Goal: Information Seeking & Learning: Check status

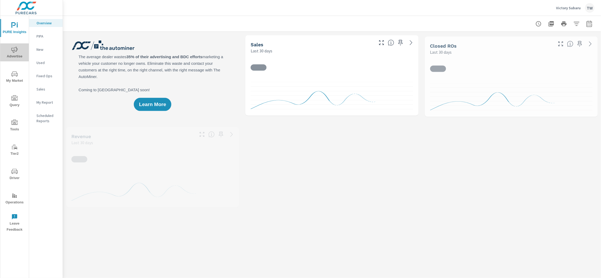
click at [15, 52] on icon "nav menu" at bounding box center [14, 50] width 6 height 6
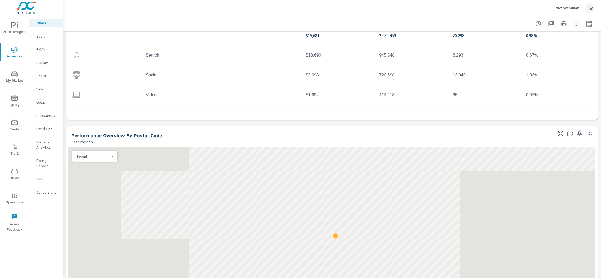
scroll to position [83, 0]
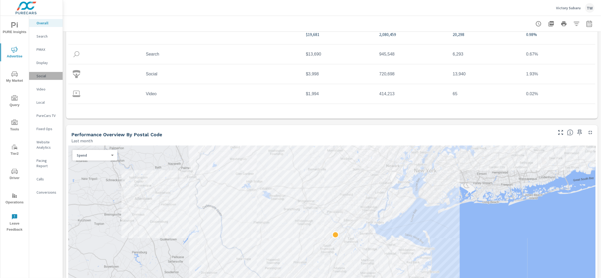
click at [50, 76] on p "Social" at bounding box center [47, 75] width 22 height 5
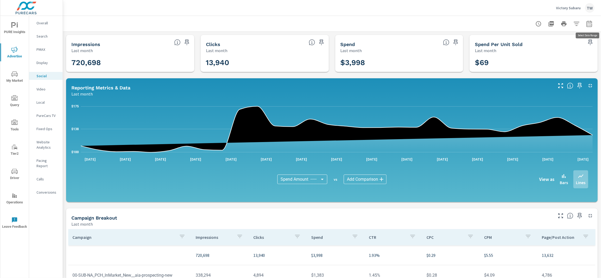
click at [592, 23] on icon "button" at bounding box center [589, 24] width 6 height 6
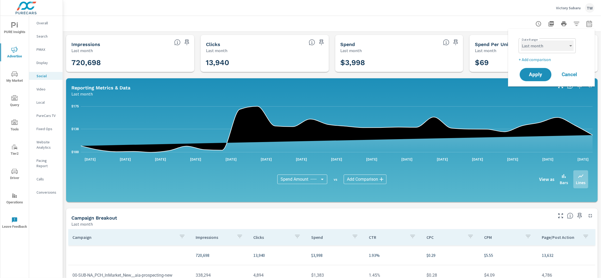
click at [569, 44] on select "Custom [DATE] Last week Last 7 days Last 14 days Last 30 days Last 45 days Last…" at bounding box center [547, 45] width 53 height 11
click at [521, 40] on select "Custom [DATE] Last week Last 7 days Last 14 days Last 30 days Last 45 days Last…" at bounding box center [547, 45] width 53 height 11
select select "Last 90 days"
click at [541, 74] on span "Apply" at bounding box center [536, 74] width 22 height 5
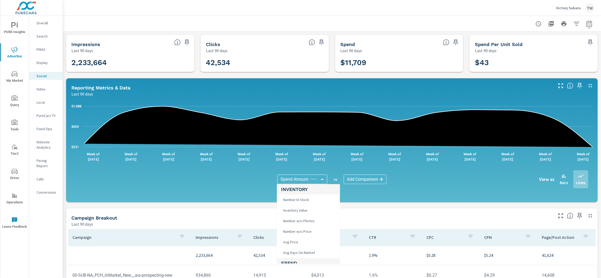
click at [326, 180] on body "PURE Insights Advertise My Market Query Tools Tier2 Driver Operations Leave Fee…" at bounding box center [300, 139] width 601 height 278
click at [372, 181] on div at bounding box center [300, 139] width 601 height 278
click at [303, 181] on body "PURE Insights Advertise My Market Query Tools Tier2 Driver Operations Leave Fee…" at bounding box center [300, 139] width 601 height 278
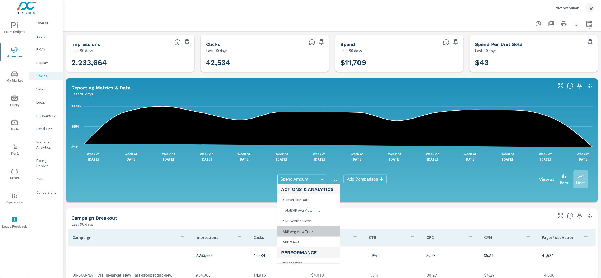
click at [307, 230] on span "VDP Avg View Time" at bounding box center [297, 231] width 33 height 7
type input "VDP Avg View Time"
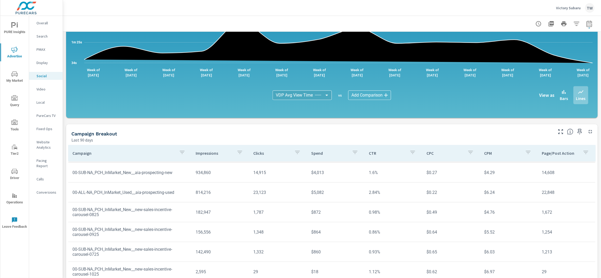
scroll to position [101, 0]
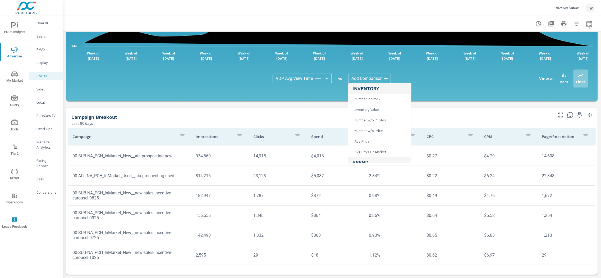
click at [384, 77] on body "PURE Insights Advertise My Market Query Tools Tier2 Driver Operations Leave Fee…" at bounding box center [300, 139] width 601 height 278
click at [376, 135] on li "CTR" at bounding box center [379, 136] width 63 height 11
type input "CTR"
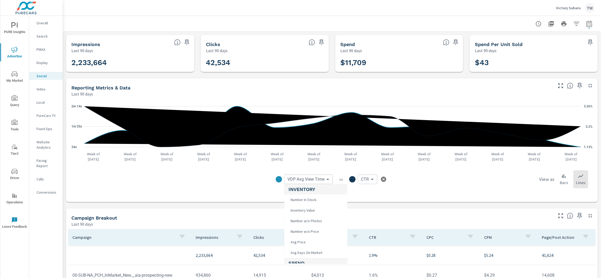
click at [312, 181] on body "PURE Insights Advertise My Market Query Tools Tier2 Driver Operations Leave Fee…" at bounding box center [300, 139] width 601 height 278
click at [314, 201] on span "Number In Stock" at bounding box center [303, 199] width 29 height 7
type input "Number In Stock"
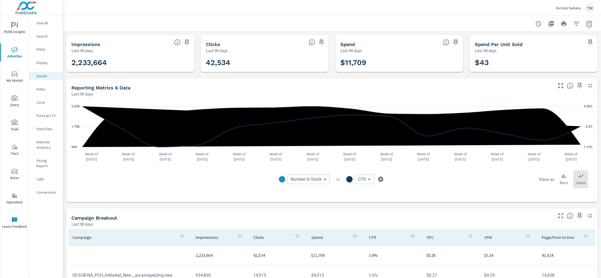
click at [370, 180] on body "PURE Insights Advertise My Market Query Tools Tier2 Driver Operations Leave Fee…" at bounding box center [300, 139] width 601 height 278
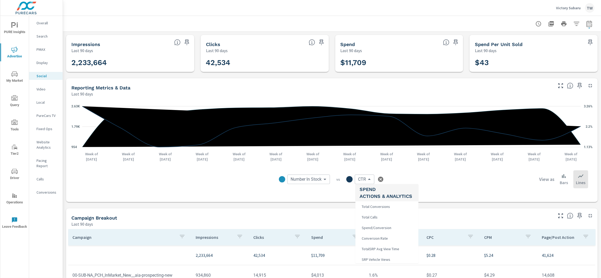
scroll to position [86, 0]
click at [376, 210] on span "Total Conversions" at bounding box center [375, 207] width 31 height 7
type input "Total Conversions"
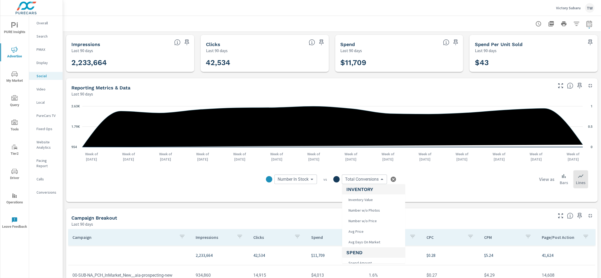
click at [365, 181] on body "PURE Insights Advertise My Market Query Tools Tier2 Driver Operations Leave Fee…" at bounding box center [300, 139] width 601 height 278
click at [309, 181] on div at bounding box center [300, 139] width 601 height 278
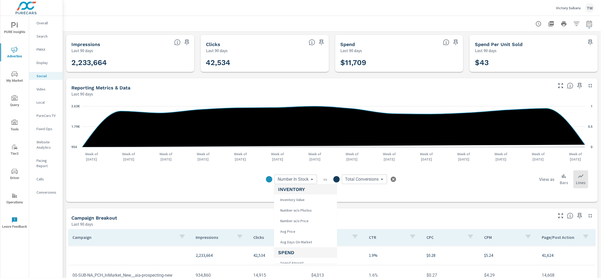
click at [309, 177] on body "PURE Insights Advertise My Market Query Tools Tier2 Driver Operations Leave Fee…" at bounding box center [300, 139] width 601 height 278
click at [309, 208] on li "Conversion Rate" at bounding box center [305, 207] width 63 height 11
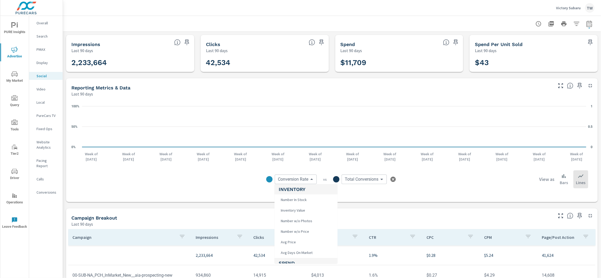
click at [306, 181] on body "PURE Insights Advertise My Market Query Tools Tier2 Driver Operations Leave Fee…" at bounding box center [300, 139] width 601 height 278
click at [313, 236] on span "TotalSRP Avg View Time" at bounding box center [299, 232] width 41 height 7
type input "TotalSRP Avg View Time"
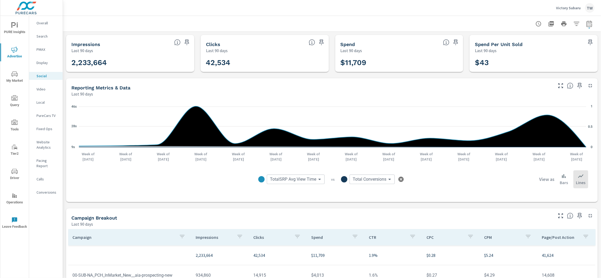
click at [394, 181] on div "TotalSRP Avg View Time TotalSRP Avg View Time ​ vs Total Conversions Total Conv…" at bounding box center [331, 180] width 171 height 10
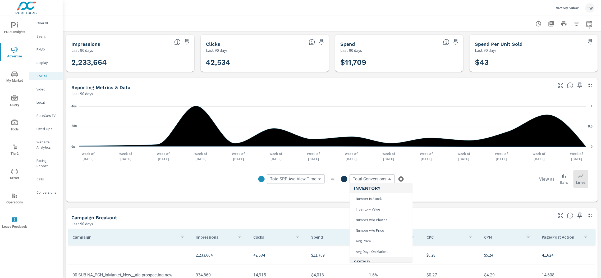
click at [388, 180] on body "PURE Insights Advertise My Market Query Tools Tier2 Driver Operations Leave Fee…" at bounding box center [300, 139] width 601 height 278
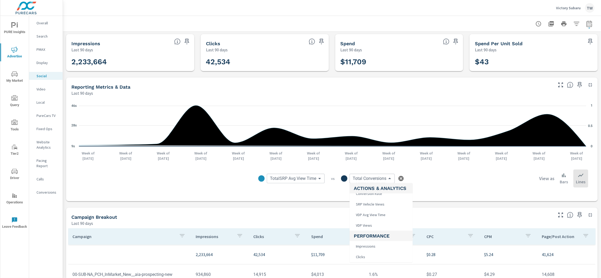
scroll to position [132, 0]
click at [372, 225] on span "VDP Views" at bounding box center [363, 224] width 19 height 7
type input "VDP Views"
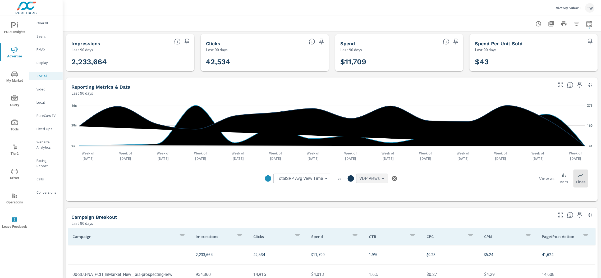
scroll to position [143, 0]
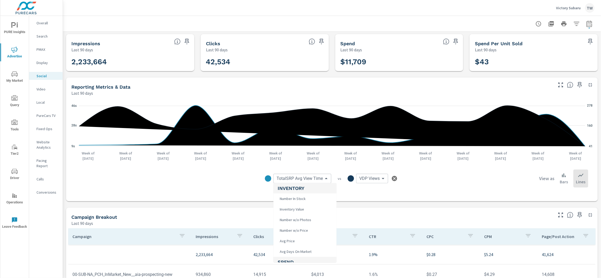
click at [323, 180] on body "PURE Insights Advertise My Market Query Tools Tier2 Driver Operations Leave Fee…" at bounding box center [300, 139] width 601 height 278
click at [296, 226] on li "Clicks" at bounding box center [304, 228] width 63 height 11
type input "Clicks"
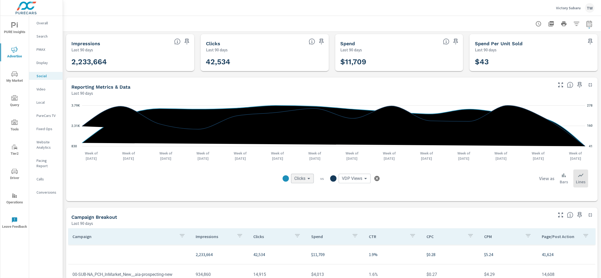
scroll to position [171, 0]
click at [358, 177] on body "PURE Insights Advertise My Market Query Tools Tier2 Driver Operations Leave Fee…" at bounding box center [300, 139] width 601 height 278
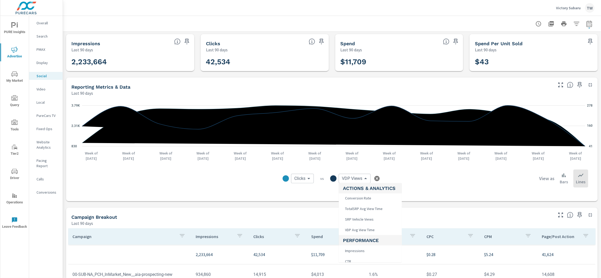
scroll to position [130, 0]
click at [369, 237] on span "VDP Avg View Time" at bounding box center [359, 237] width 33 height 7
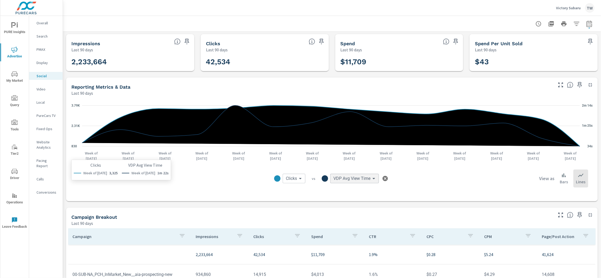
scroll to position [1, 0]
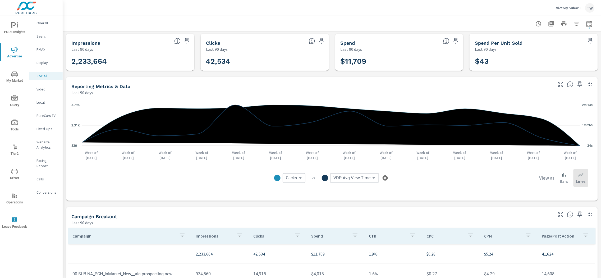
click at [373, 177] on body "PURE Insights Advertise My Market Query Tools Tier2 Driver Operations Leave Fee…" at bounding box center [300, 139] width 601 height 278
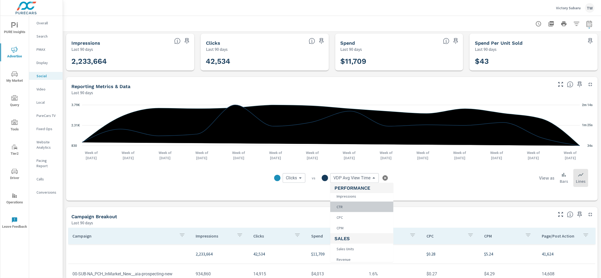
click at [350, 208] on li "CTR" at bounding box center [361, 207] width 63 height 11
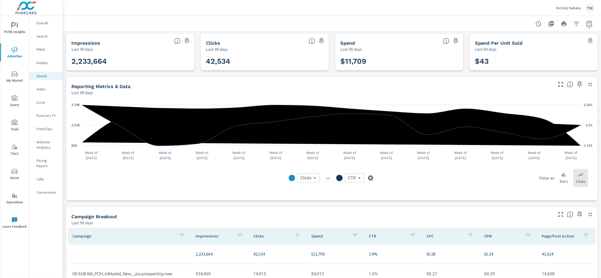
click at [358, 179] on body "PURE Insights Advertise My Market Query Tools Tier2 Driver Operations Leave Fee…" at bounding box center [300, 139] width 601 height 278
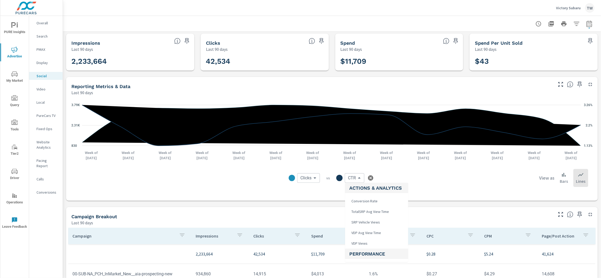
scroll to position [132, 0]
click at [380, 213] on span "TotalSRP Avg View Time" at bounding box center [369, 214] width 41 height 7
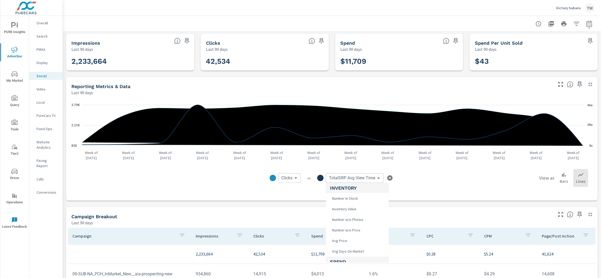
click at [379, 178] on body "PURE Insights Advertise My Market Query Tools Tier2 Driver Operations Leave Fee…" at bounding box center [300, 139] width 601 height 278
click at [359, 228] on span "VDP Avg View Time" at bounding box center [346, 227] width 33 height 7
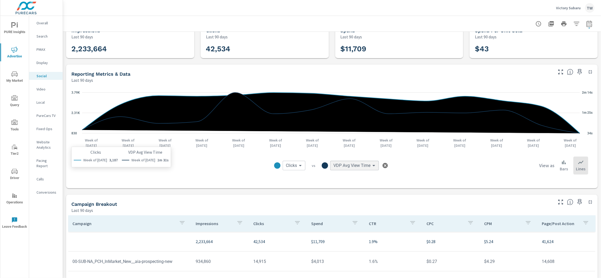
scroll to position [16, 0]
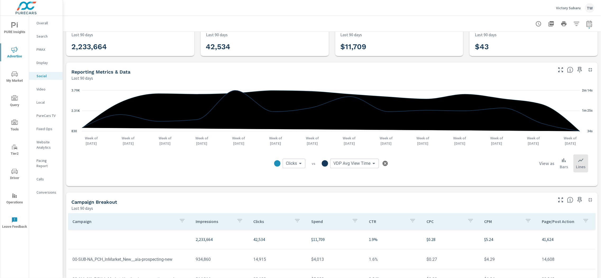
click at [374, 163] on body "PURE Insights Advertise My Market Query Tools Tier2 Driver Operations Leave Fee…" at bounding box center [300, 139] width 601 height 278
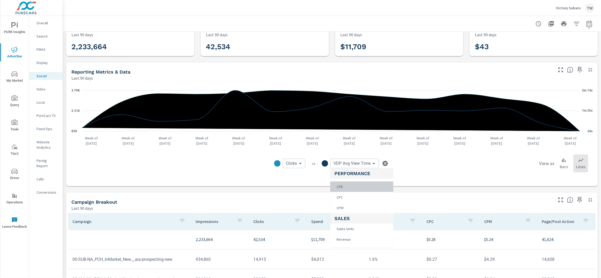
click at [346, 185] on li "CTR" at bounding box center [361, 186] width 63 height 11
type input "CTR"
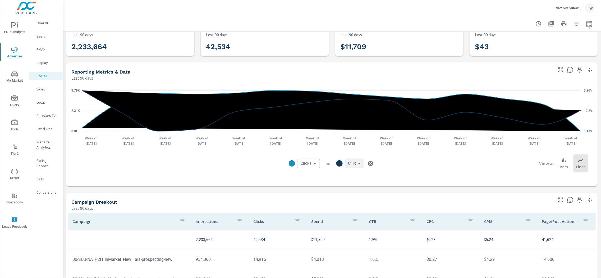
scroll to position [208, 0]
click at [43, 144] on p "Website Analytics" at bounding box center [47, 144] width 22 height 11
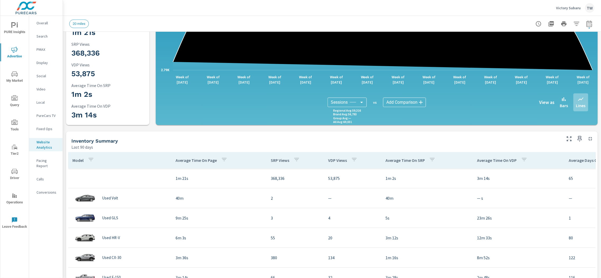
scroll to position [77, 0]
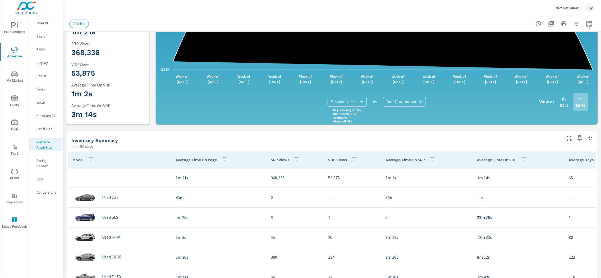
click at [42, 76] on p "Social" at bounding box center [47, 75] width 22 height 5
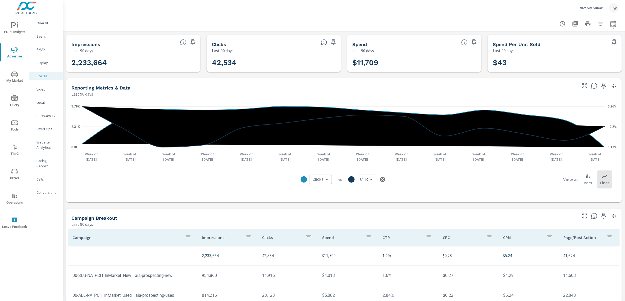
scroll to position [44, 0]
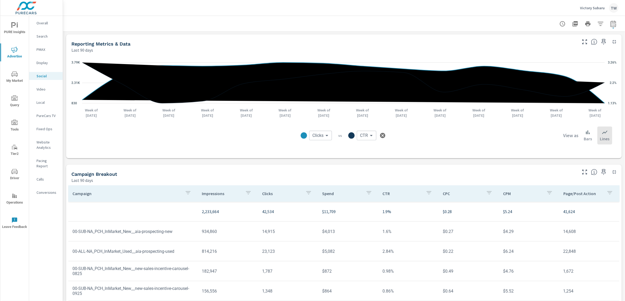
click at [326, 137] on body "PURE Insights Advertise My Market Query Tools Tier2 Driver Operations Leave Fee…" at bounding box center [312, 150] width 625 height 301
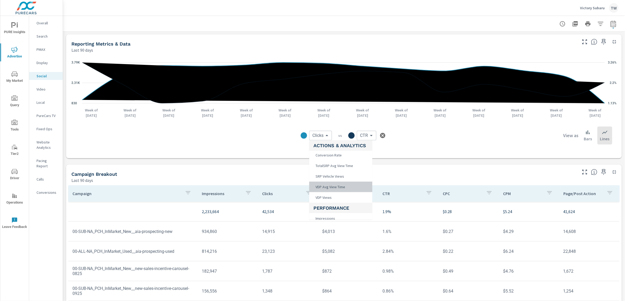
click at [341, 189] on span "VDP Avg View Time" at bounding box center [329, 186] width 33 height 7
type input "VDP Avg View Time"
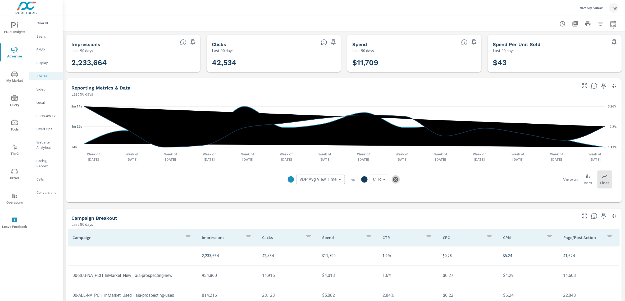
click at [395, 180] on icon "button" at bounding box center [395, 179] width 5 height 5
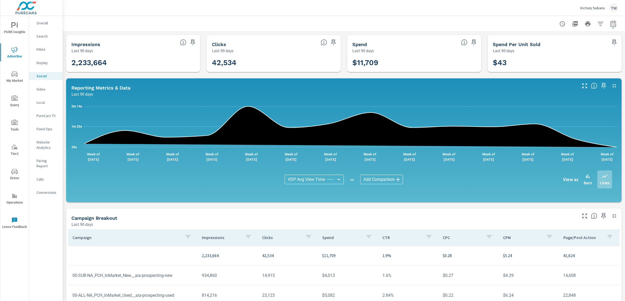
click at [601, 22] on icon "button" at bounding box center [613, 23] width 6 height 6
select select "Last 90 days"
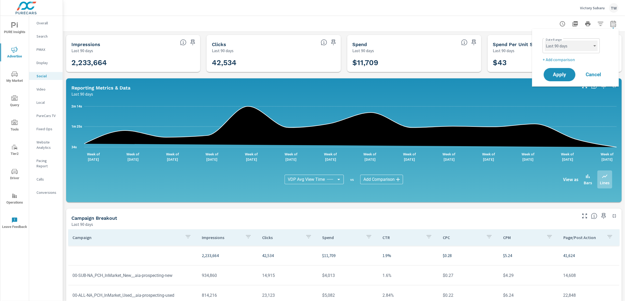
click at [589, 43] on select "Custom [DATE] Last week Last 7 days Last 14 days Last 30 days Last 45 days Last…" at bounding box center [571, 45] width 53 height 11
click at [545, 40] on select "Custom [DATE] Last week Last 7 days Last 14 days Last 30 days Last 45 days Last…" at bounding box center [571, 45] width 53 height 11
